Goal: Find specific page/section: Find specific page/section

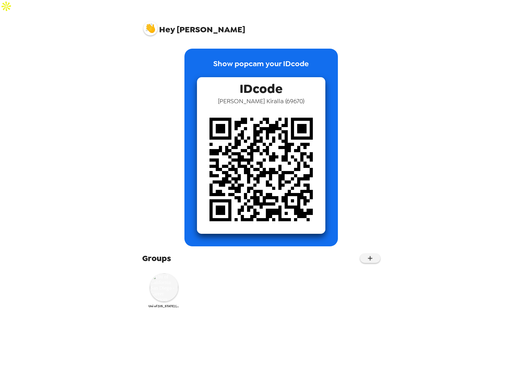
click at [162, 278] on img at bounding box center [164, 287] width 28 height 28
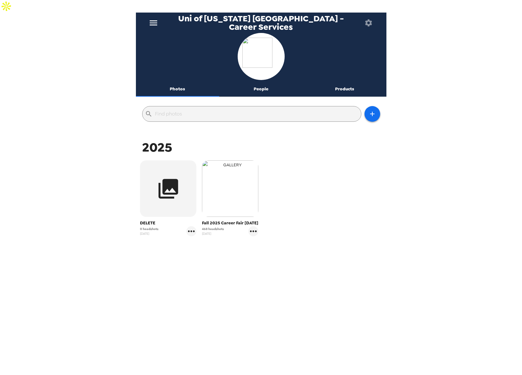
click at [226, 188] on img "button" at bounding box center [230, 188] width 56 height 56
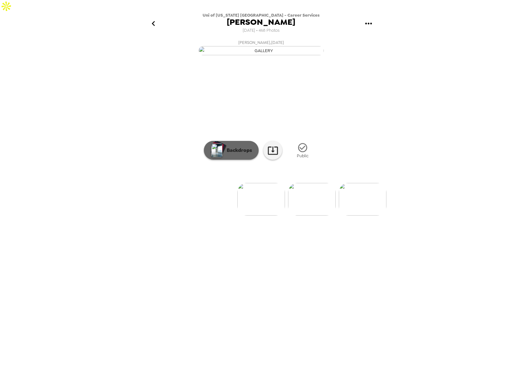
click at [239, 154] on p "Backdrops" at bounding box center [238, 150] width 29 height 8
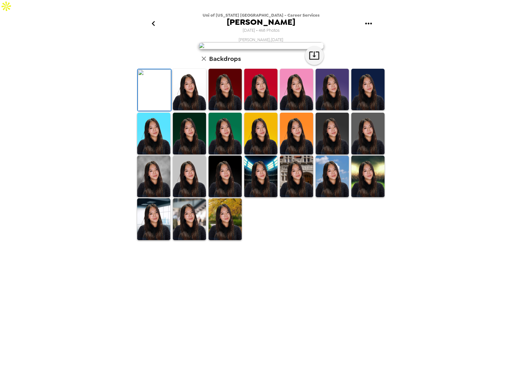
scroll to position [6, 0]
click at [192, 110] on img at bounding box center [189, 90] width 33 height 42
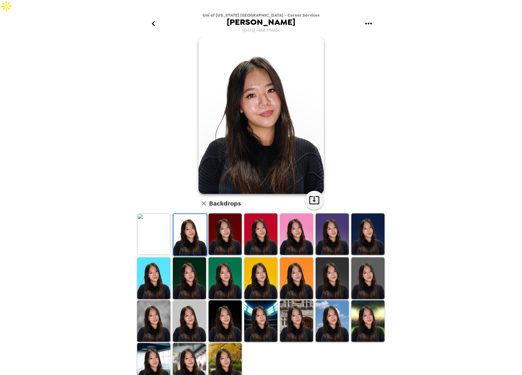
click at [205, 201] on icon "button" at bounding box center [204, 203] width 4 height 4
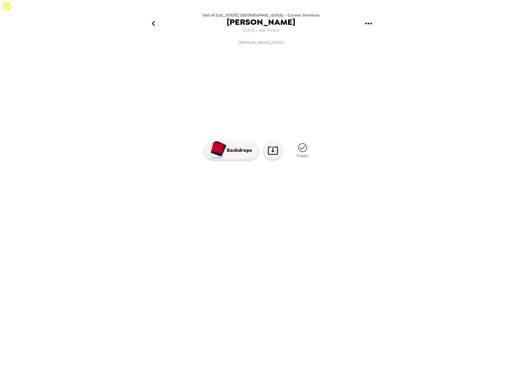
scroll to position [0, 300]
click at [318, 215] on img at bounding box center [317, 199] width 48 height 33
click at [206, 215] on img at bounding box center [198, 199] width 48 height 33
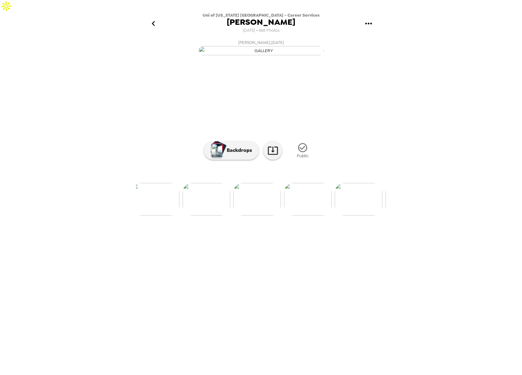
click at [364, 215] on img at bounding box center [359, 199] width 48 height 33
click at [234, 160] on button "Backdrops" at bounding box center [231, 150] width 55 height 19
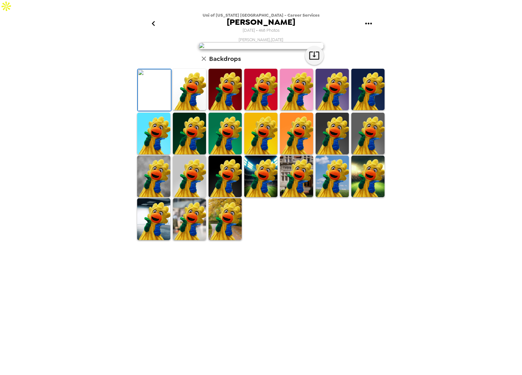
drag, startPoint x: 249, startPoint y: 246, endPoint x: 297, endPoint y: 262, distance: 51.1
click at [249, 110] on img at bounding box center [260, 90] width 33 height 42
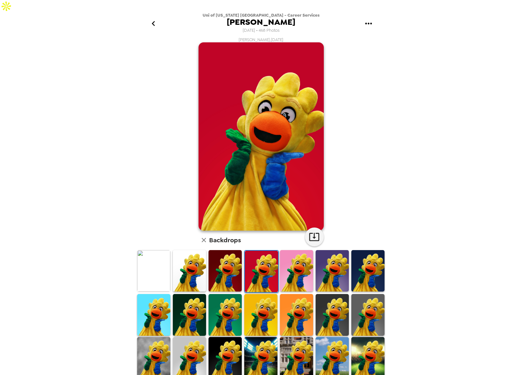
click at [298, 262] on img at bounding box center [296, 271] width 33 height 42
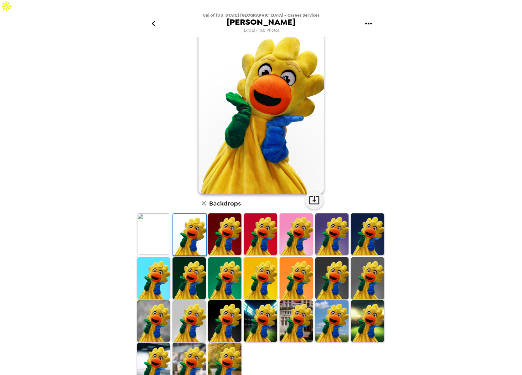
click at [159, 221] on img at bounding box center [153, 233] width 33 height 41
